Goal: Find specific page/section: Locate a particular part of the current website

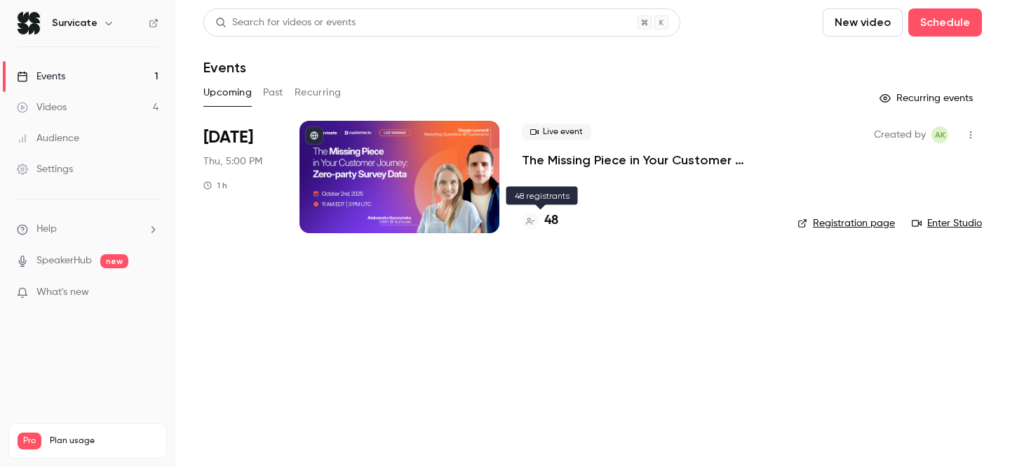
click at [554, 218] on h4 "48" at bounding box center [551, 220] width 14 height 19
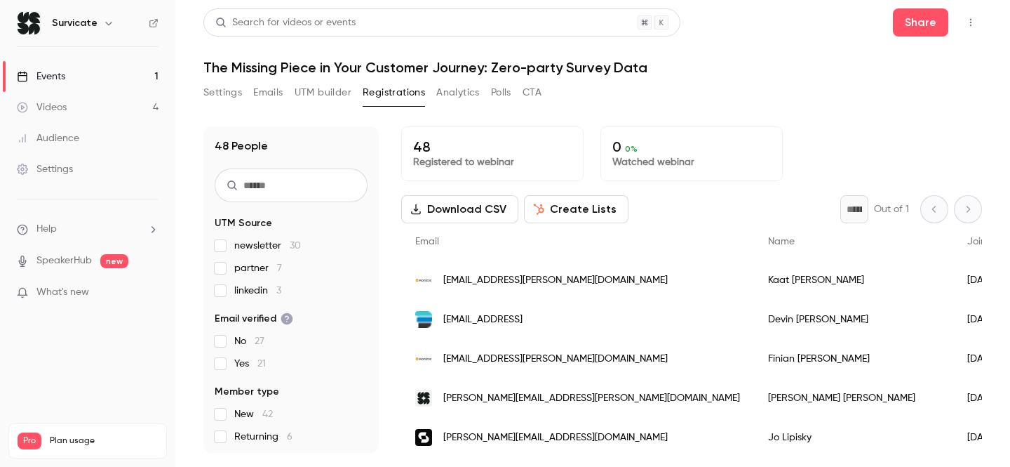
click at [258, 69] on h1 "The Missing Piece in Your Customer Journey: Zero-party Survey Data" at bounding box center [592, 67] width 779 height 17
click at [389, 69] on h1 "The Missing Piece in Your Customer Journey: Zero-party Survey Data" at bounding box center [592, 67] width 779 height 17
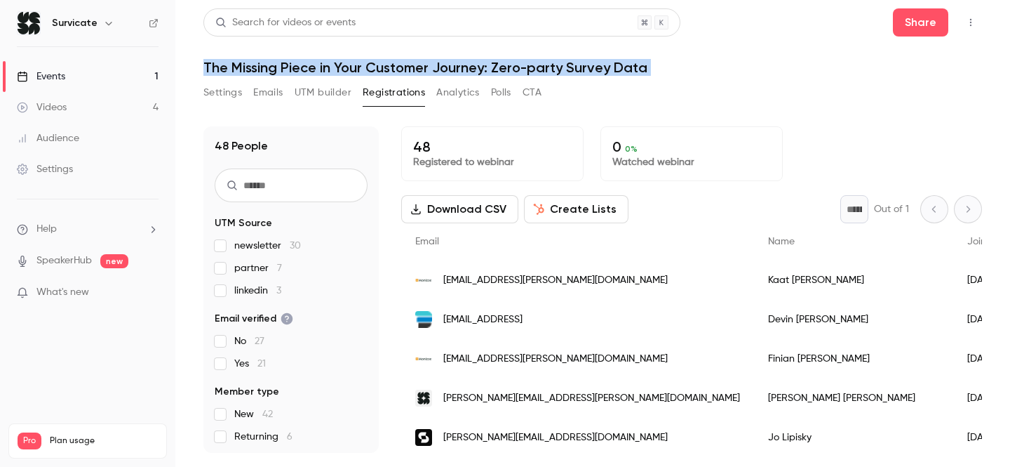
click at [389, 69] on h1 "The Missing Piece in Your Customer Journey: Zero-party Survey Data" at bounding box center [592, 67] width 779 height 17
click at [332, 69] on h1 "The Missing Piece in Your Customer Journey: Zero-party Survey Data" at bounding box center [592, 67] width 779 height 17
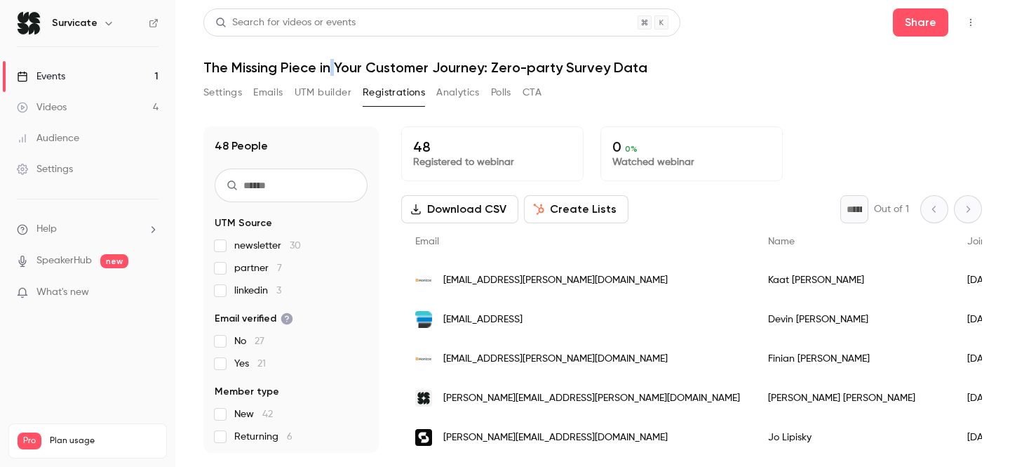
click at [332, 69] on h1 "The Missing Piece in Your Customer Journey: Zero-party Survey Data" at bounding box center [592, 67] width 779 height 17
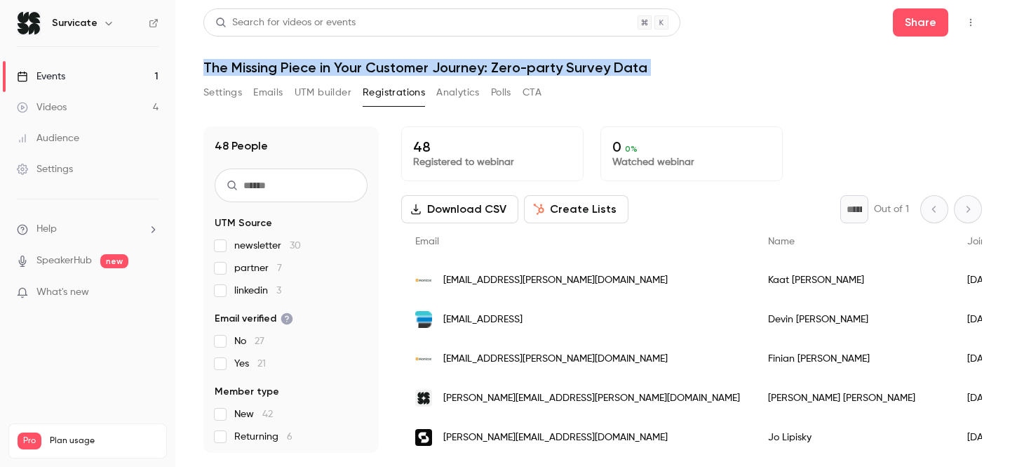
click at [332, 69] on h1 "The Missing Piece in Your Customer Journey: Zero-party Survey Data" at bounding box center [592, 67] width 779 height 17
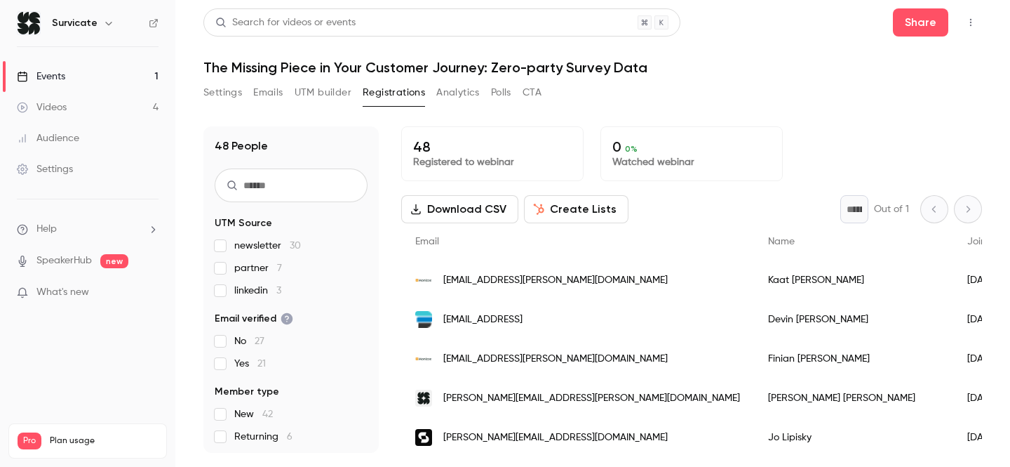
click at [323, 69] on h1 "The Missing Piece in Your Customer Journey: Zero-party Survey Data" at bounding box center [592, 67] width 779 height 17
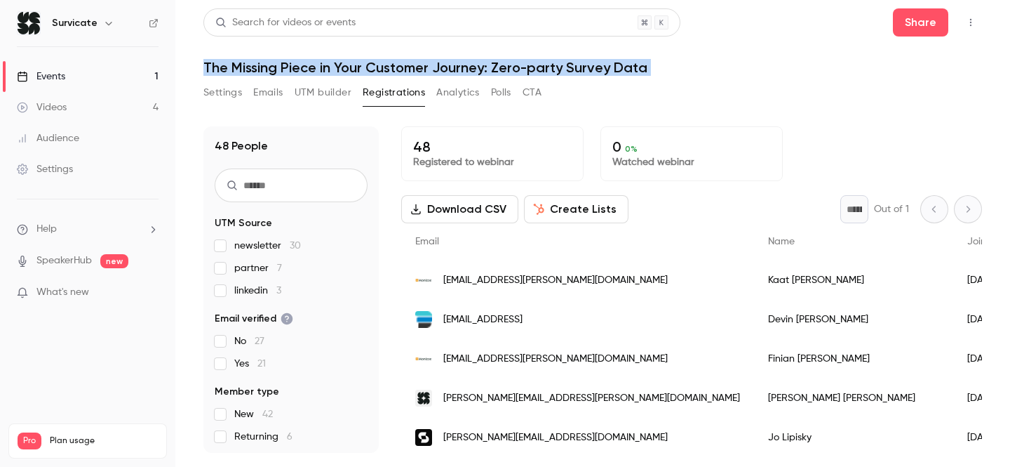
click at [323, 69] on h1 "The Missing Piece in Your Customer Journey: Zero-party Survey Data" at bounding box center [592, 67] width 779 height 17
click at [410, 69] on h1 "The Missing Piece in Your Customer Journey: Zero-party Survey Data" at bounding box center [592, 67] width 779 height 17
